Goal: Task Accomplishment & Management: Use online tool/utility

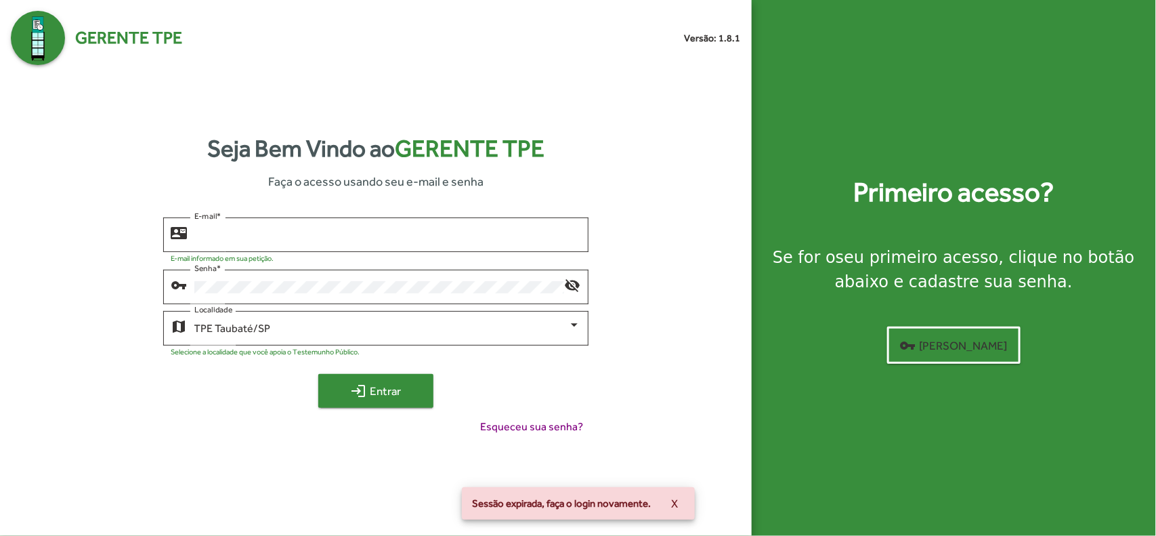
type input "**********"
click at [385, 389] on span "login Entrar" at bounding box center [376, 391] width 91 height 24
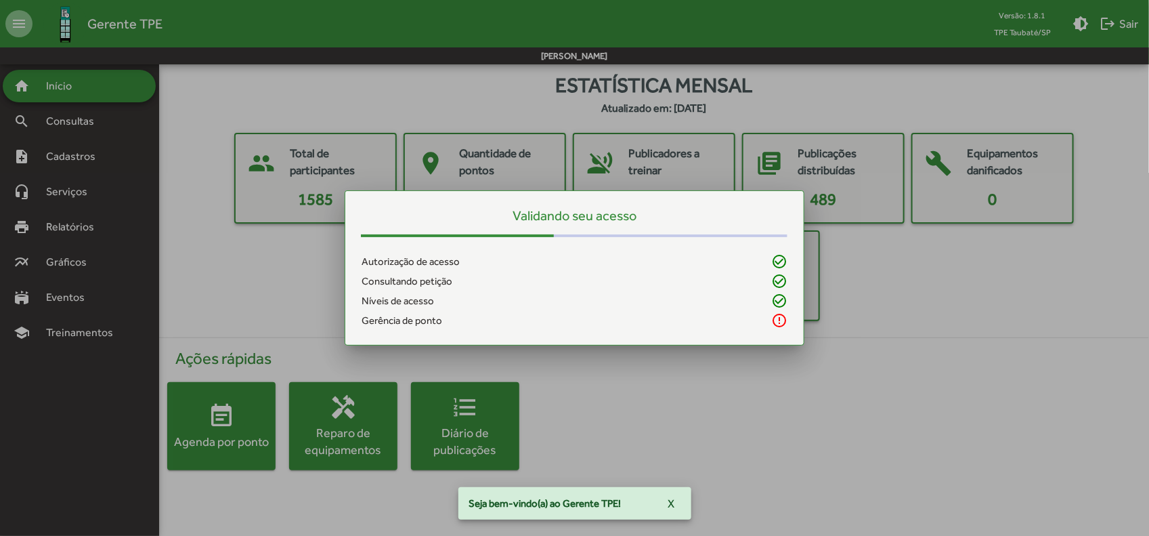
click at [242, 278] on div at bounding box center [574, 268] width 1149 height 536
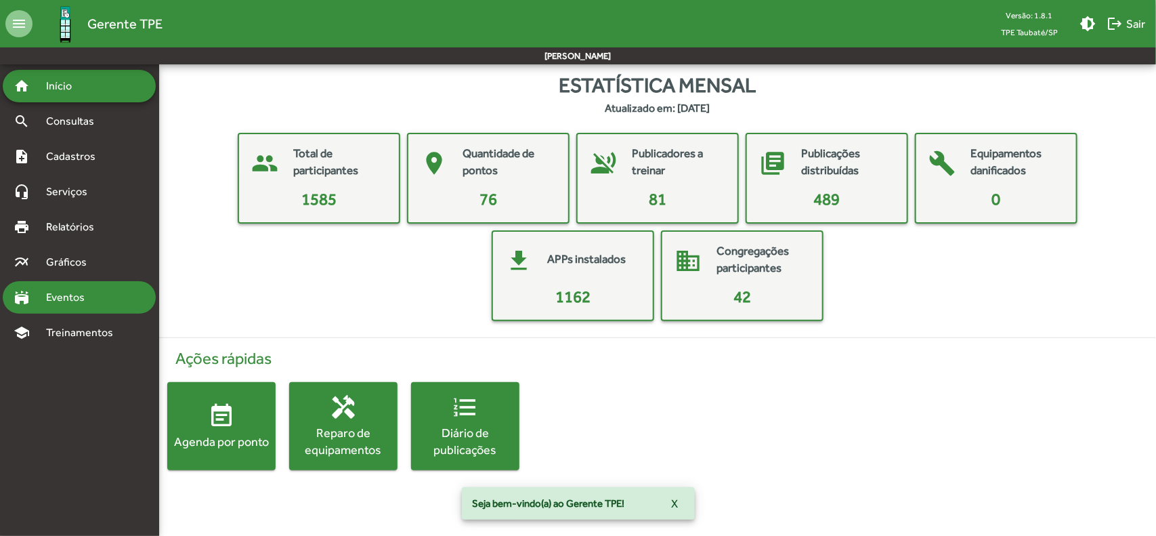
click at [87, 299] on span "Eventos" at bounding box center [70, 297] width 65 height 16
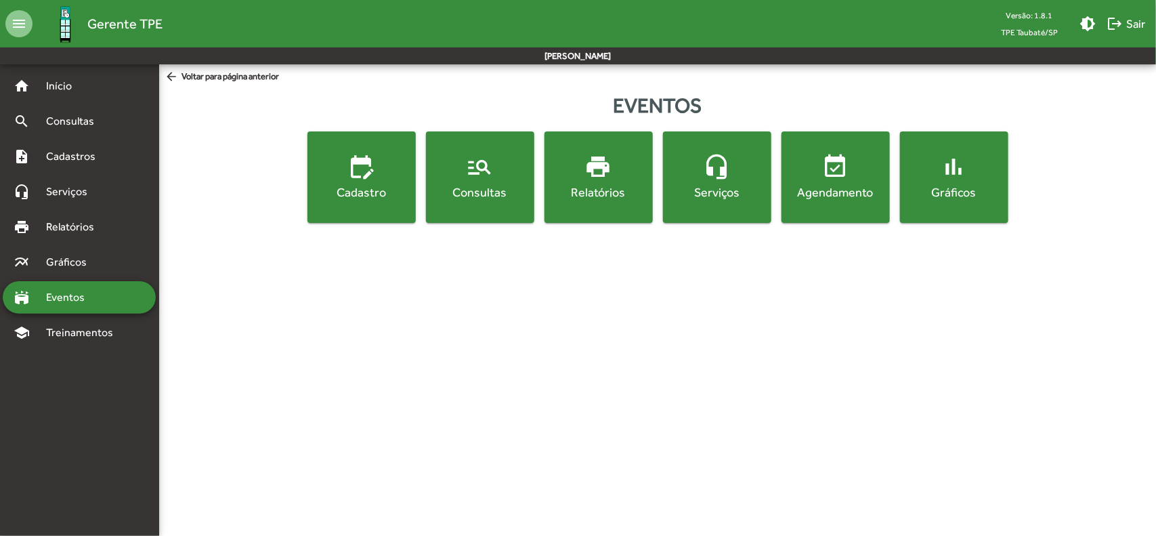
click at [496, 187] on div "Consultas" at bounding box center [480, 192] width 103 height 17
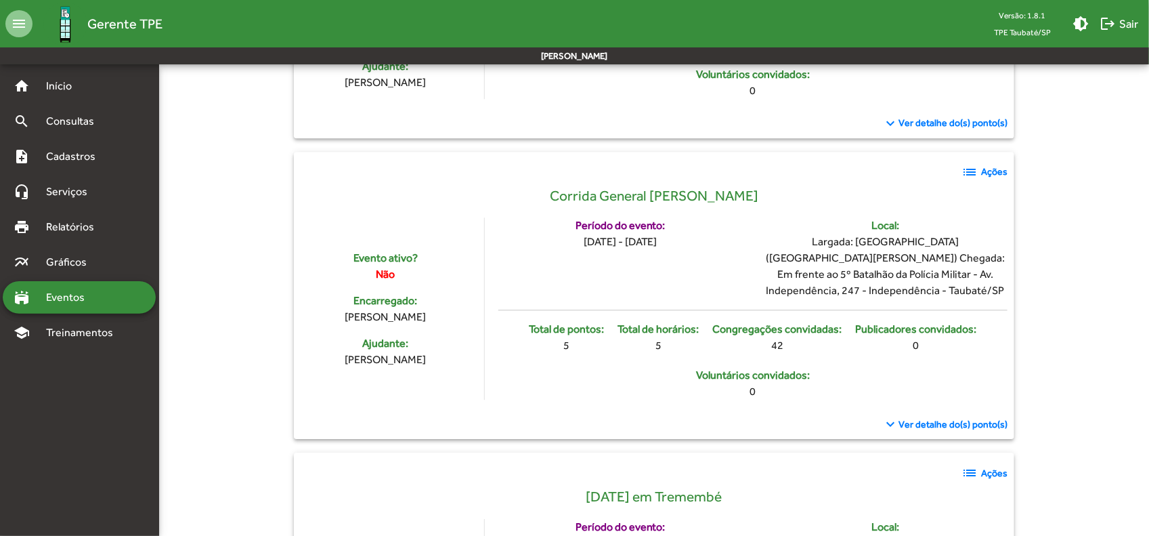
scroll to position [1863, 0]
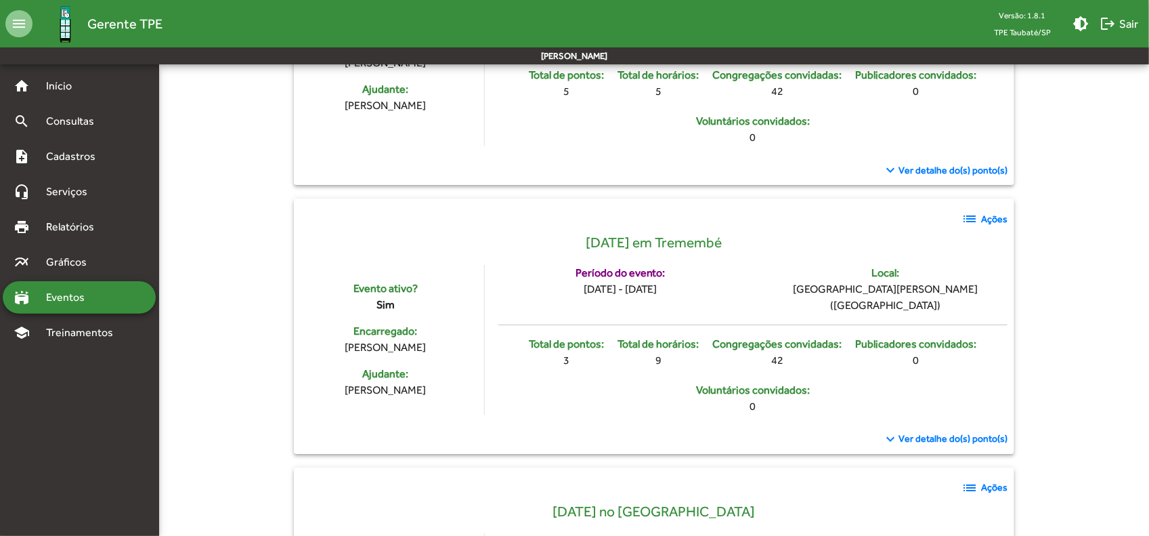
click at [986, 226] on strong "Ações" at bounding box center [994, 219] width 26 height 14
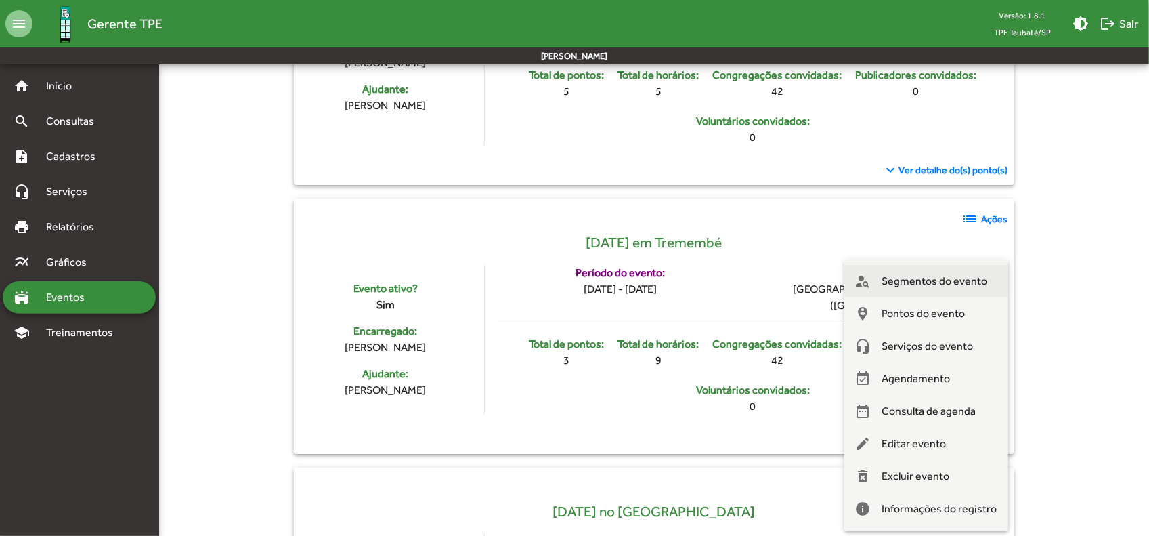
click at [977, 278] on span "Segmentos do evento" at bounding box center [936, 281] width 106 height 33
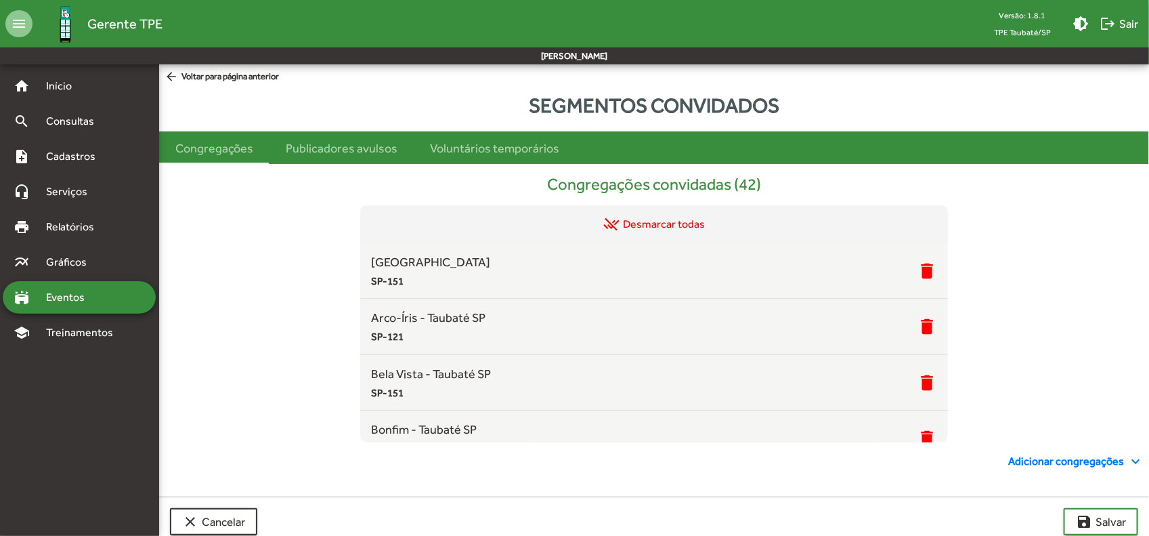
click at [163, 66] on mat-sidenav-content "arrow_back Voltar para página anterior Segmentos convidados Congregações Public…" at bounding box center [654, 310] width 990 height 492
click at [171, 79] on mat-icon "arrow_back" at bounding box center [173, 77] width 17 height 15
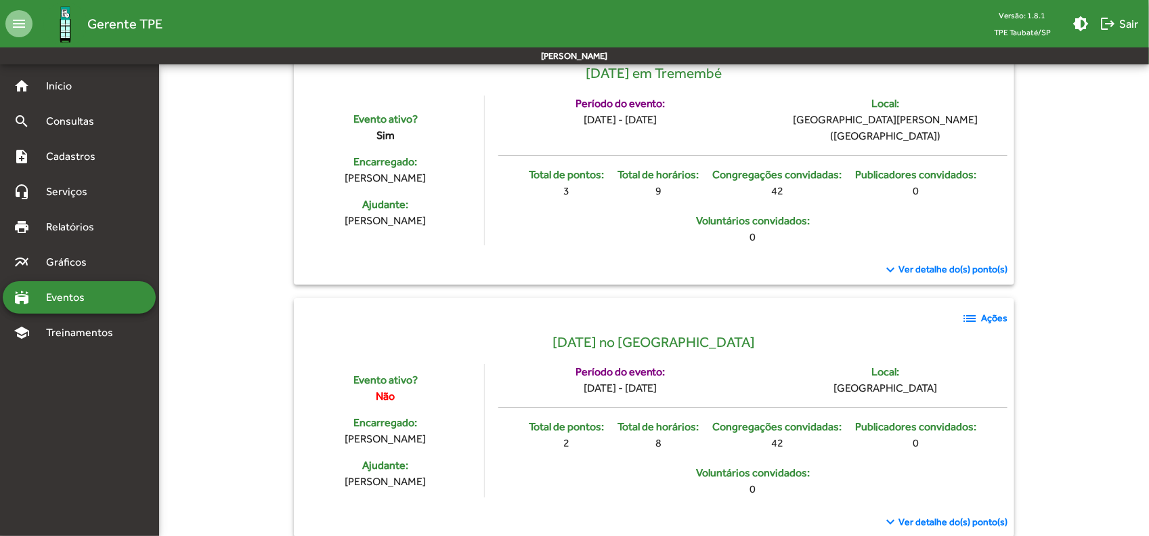
scroll to position [1947, 0]
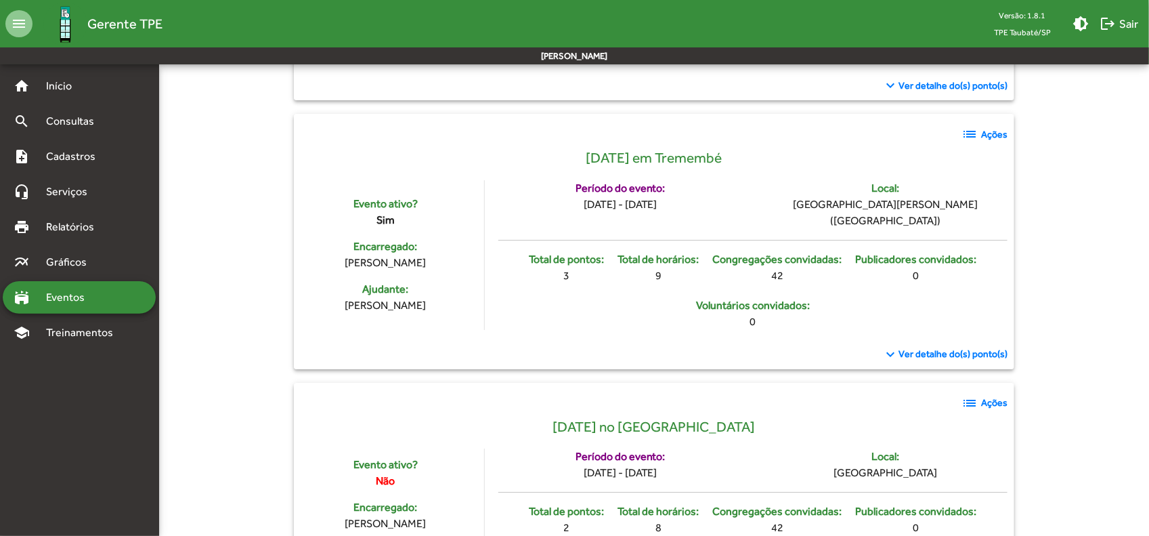
click at [994, 142] on strong "Ações" at bounding box center [994, 134] width 26 height 14
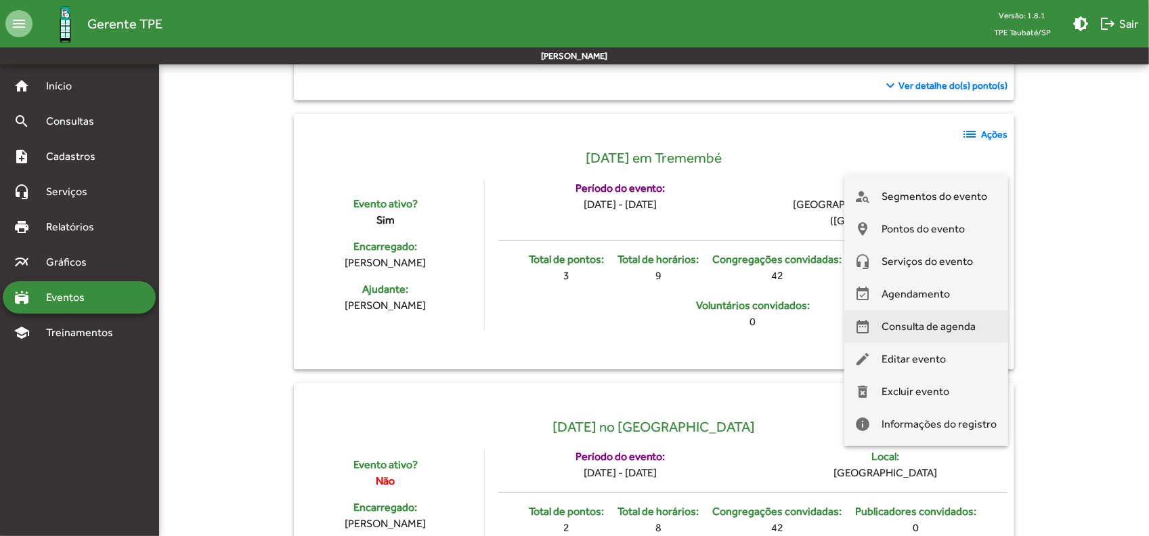
click at [939, 319] on span "Consulta de agenda" at bounding box center [930, 326] width 94 height 33
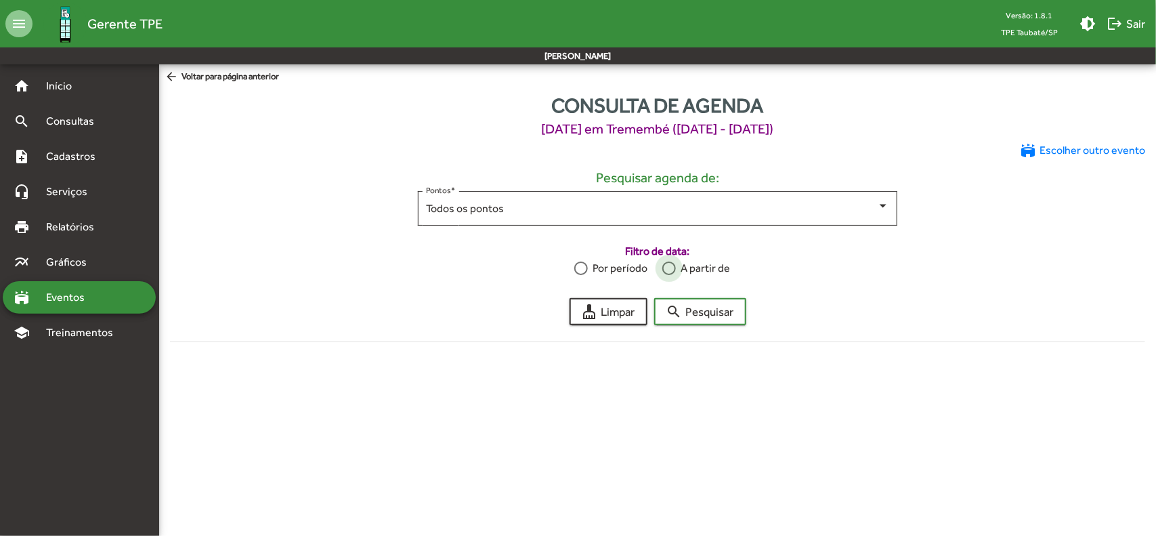
click at [700, 265] on div "A partir de" at bounding box center [703, 268] width 55 height 16
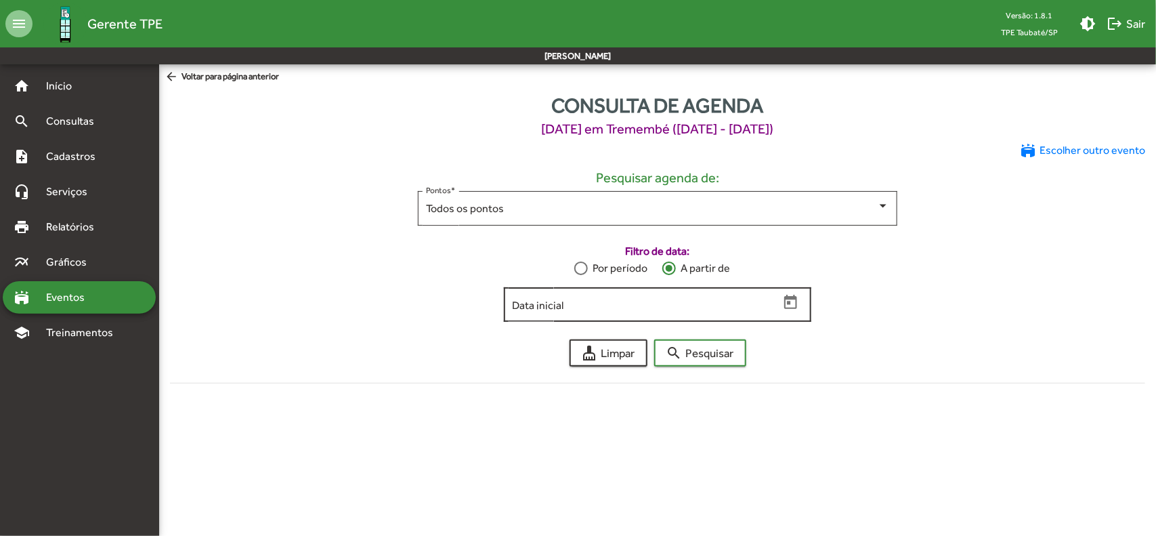
click at [660, 300] on input "Data inicial" at bounding box center [645, 305] width 267 height 12
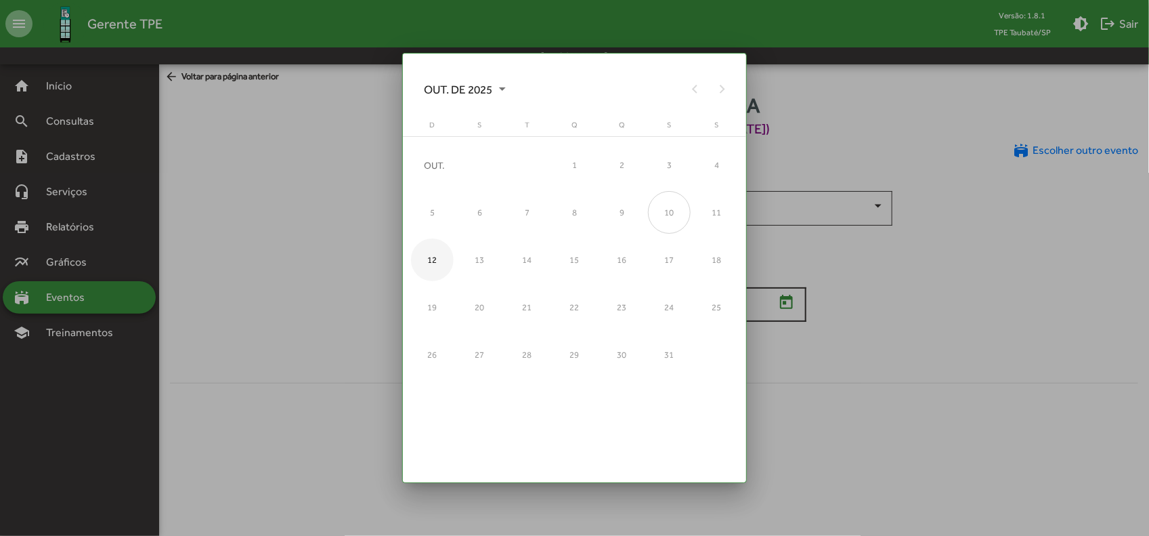
drag, startPoint x: 433, startPoint y: 257, endPoint x: 647, endPoint y: 318, distance: 221.9
click at [438, 257] on div "12" at bounding box center [432, 259] width 43 height 43
type input "**********"
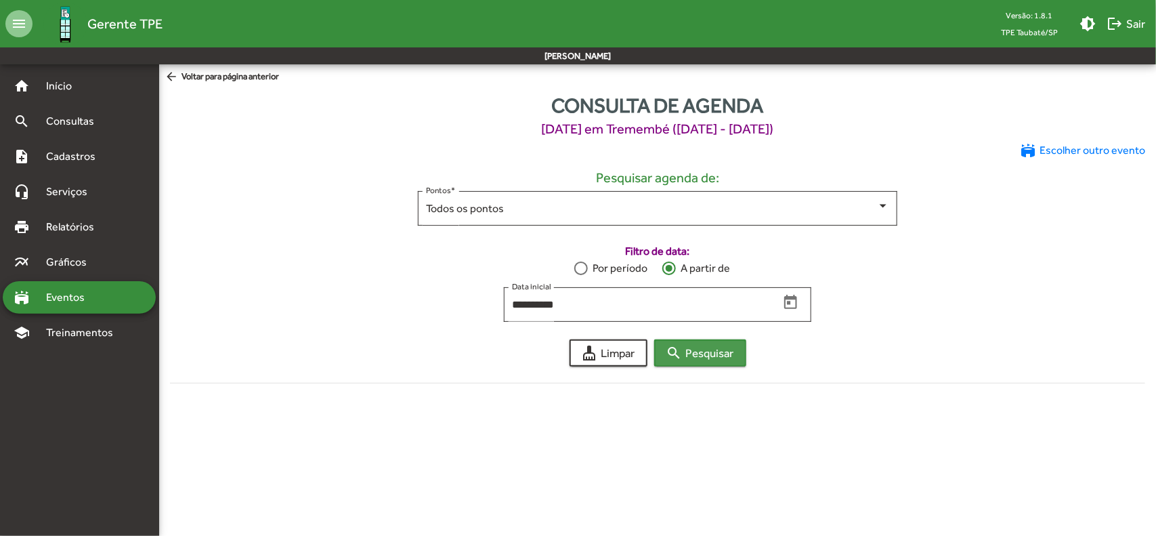
click at [706, 356] on span "search Pesquisar" at bounding box center [700, 353] width 68 height 24
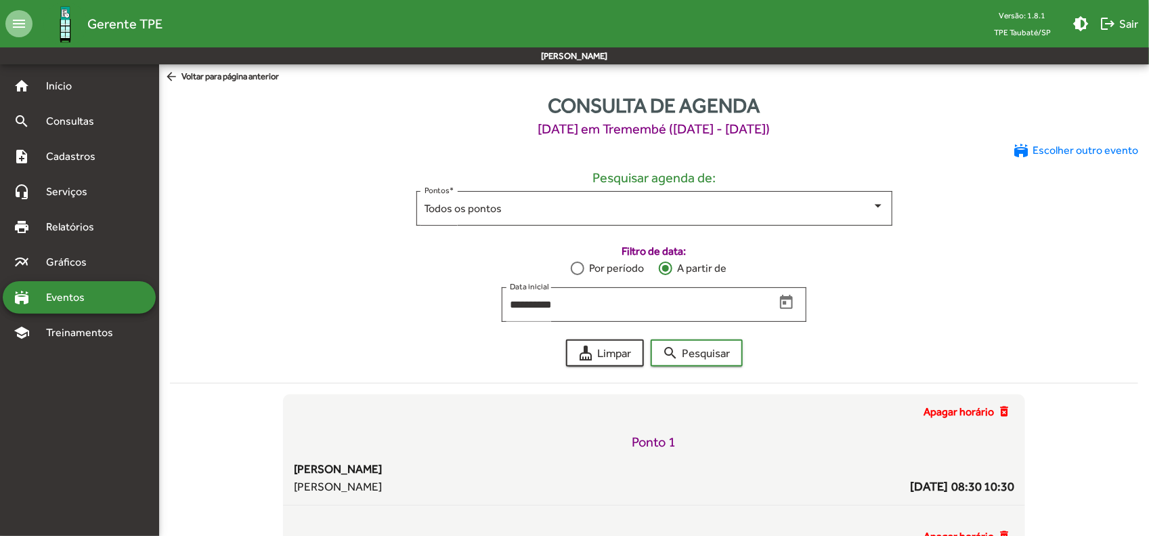
click at [249, 79] on span "arrow_back Voltar para página anterior" at bounding box center [222, 77] width 114 height 15
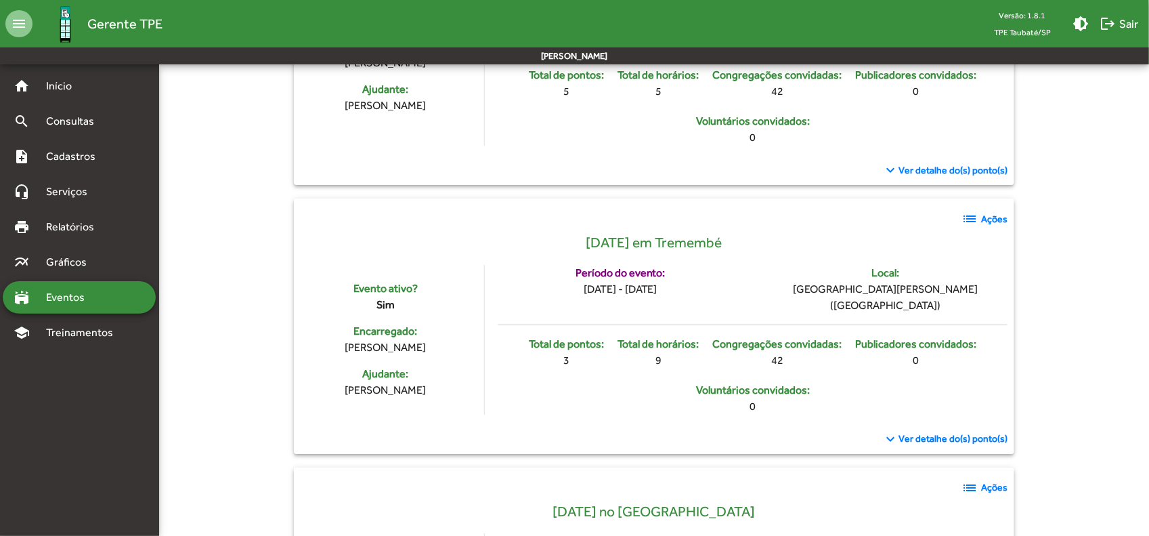
scroll to position [1947, 0]
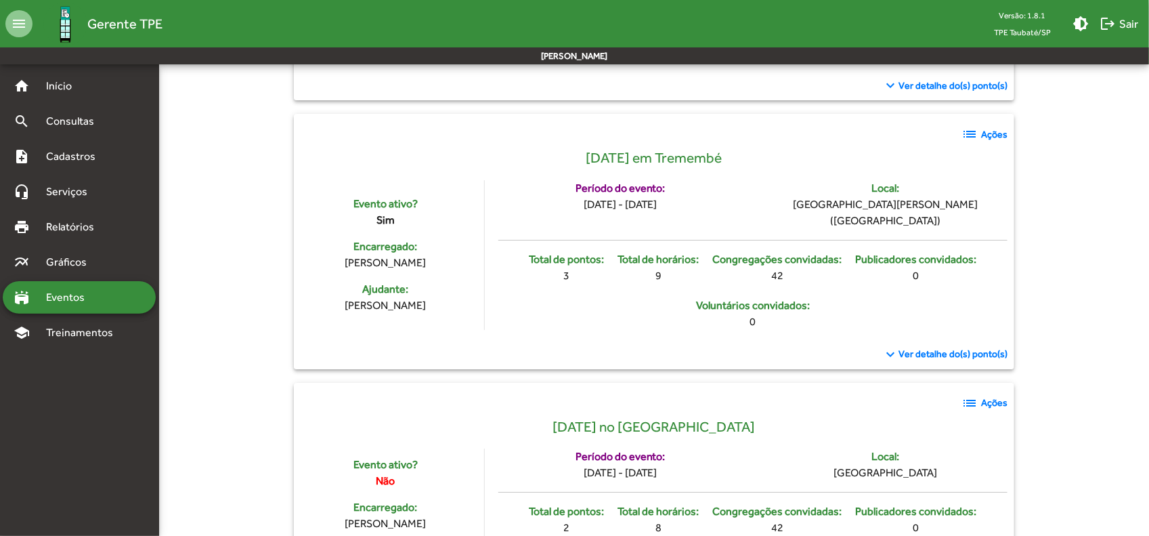
click at [935, 361] on span "Ver detalhe do(s) ponto(s)" at bounding box center [953, 354] width 109 height 14
